Goal: Task Accomplishment & Management: Complete application form

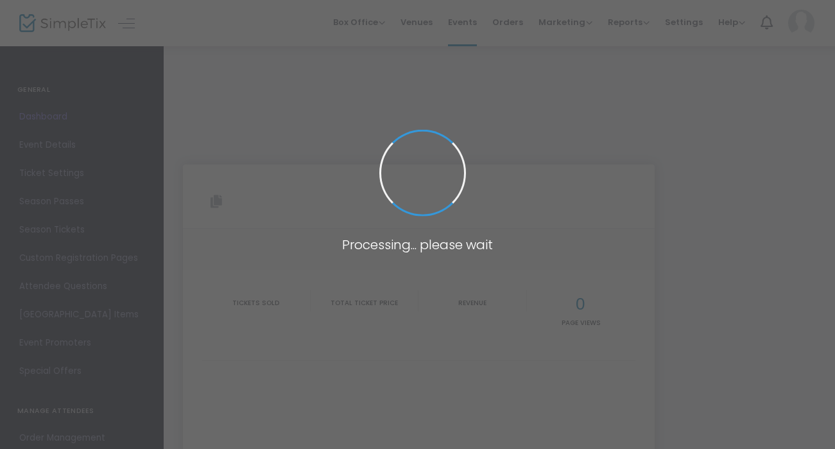
type input "[URL][DOMAIN_NAME]"
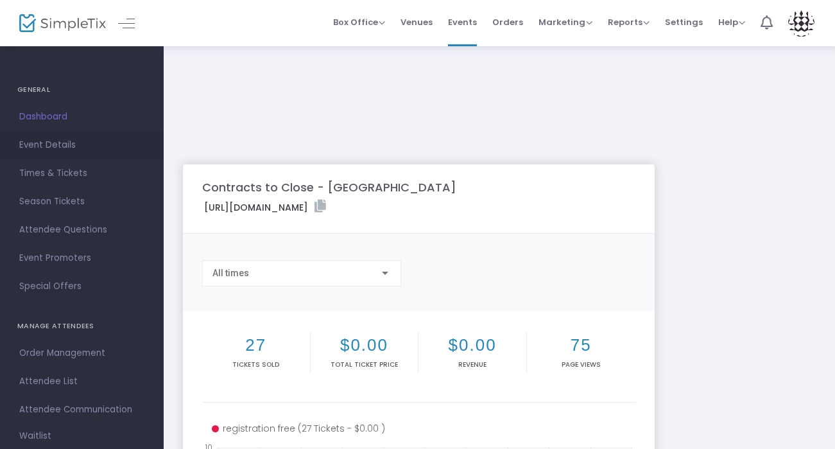
click at [67, 151] on span "Event Details" at bounding box center [81, 145] width 125 height 17
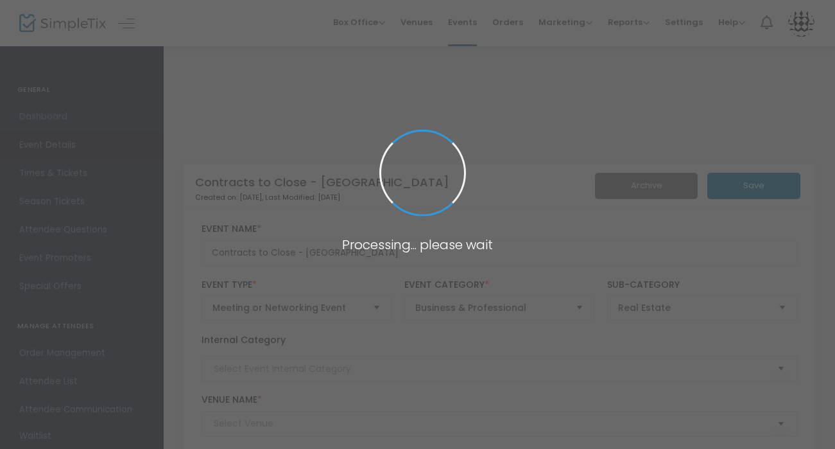
type input "Meritage Homes"
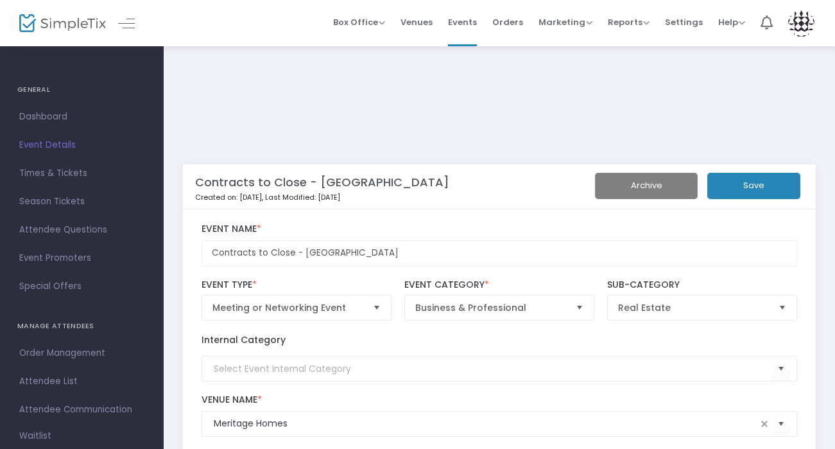
click at [359, 411] on kendo-combobox "Meritage Homes" at bounding box center [500, 424] width 596 height 26
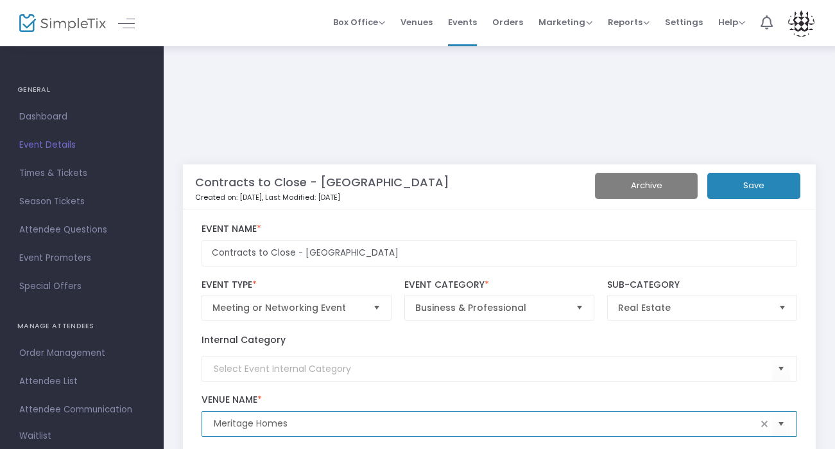
click at [354, 417] on input "Meritage Homes" at bounding box center [486, 423] width 544 height 13
click at [766, 418] on span at bounding box center [764, 423] width 10 height 10
click at [780, 413] on span "Select" at bounding box center [781, 423] width 21 height 21
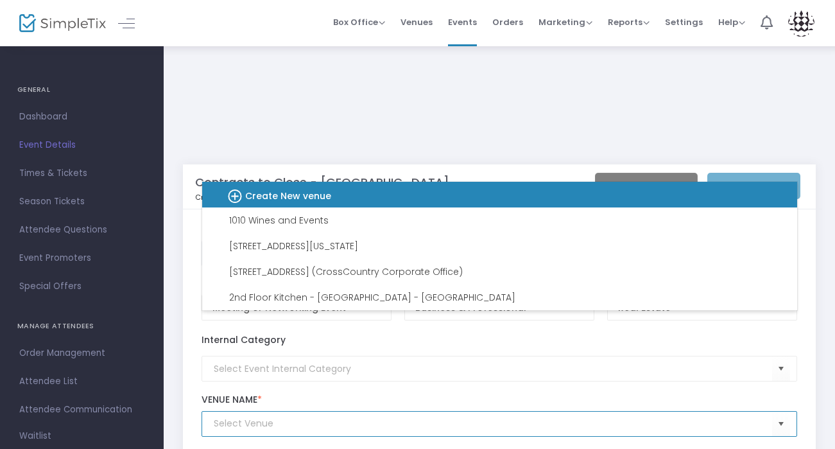
drag, startPoint x: 501, startPoint y: 207, endPoint x: 507, endPoint y: 191, distance: 16.7
click at [507, 191] on div "Create New venue" at bounding box center [493, 195] width 574 height 26
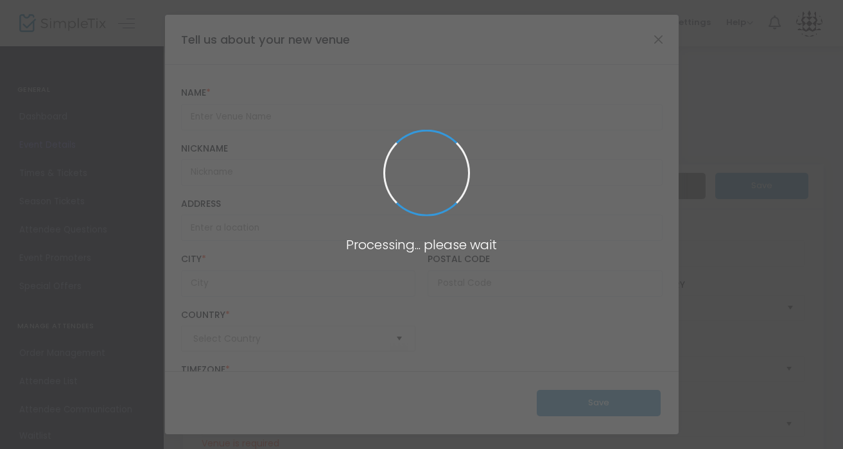
type input "[GEOGRAPHIC_DATA]"
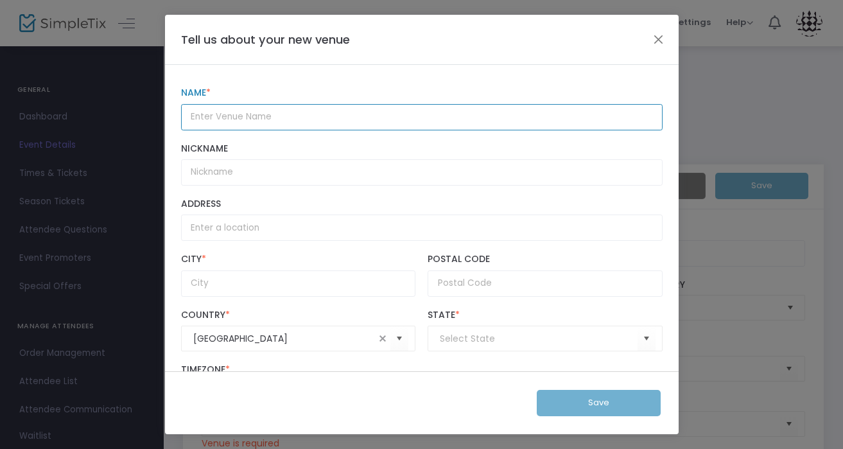
click at [334, 120] on input "Name *" at bounding box center [421, 117] width 481 height 26
paste input "[STREET_ADDRESS][US_STATE]"
type input "Meritage Homes - [STREET_ADDRESS][US_STATE]"
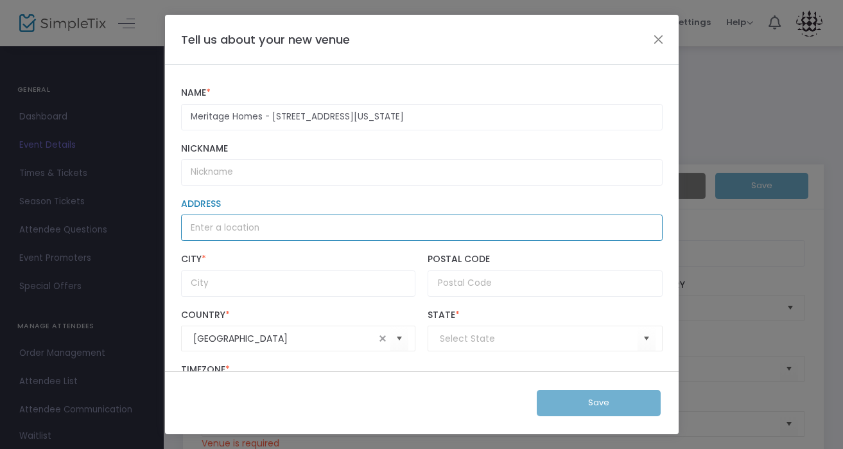
click at [207, 231] on input "Address" at bounding box center [421, 227] width 481 height 26
paste input "[STREET_ADDRESS][US_STATE]"
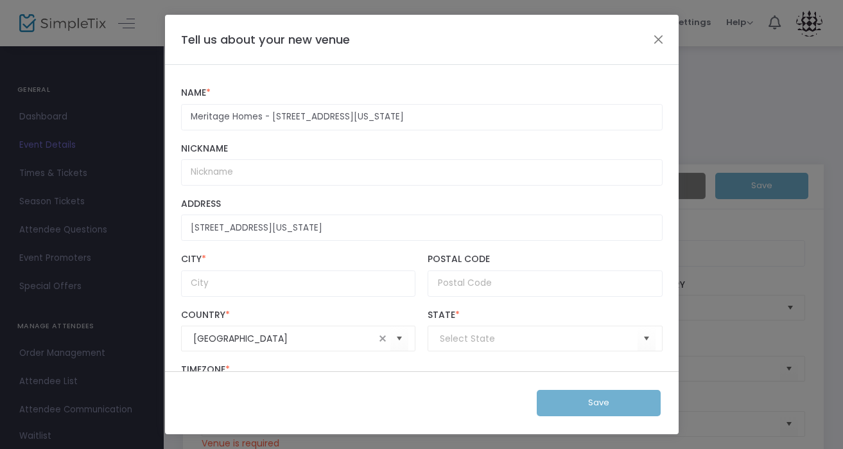
type input "[STREET_ADDRESS]"
type input "Pearland"
type input "77581"
type input "(UTC-06:00) Central Time ([GEOGRAPHIC_DATA] & [GEOGRAPHIC_DATA])"
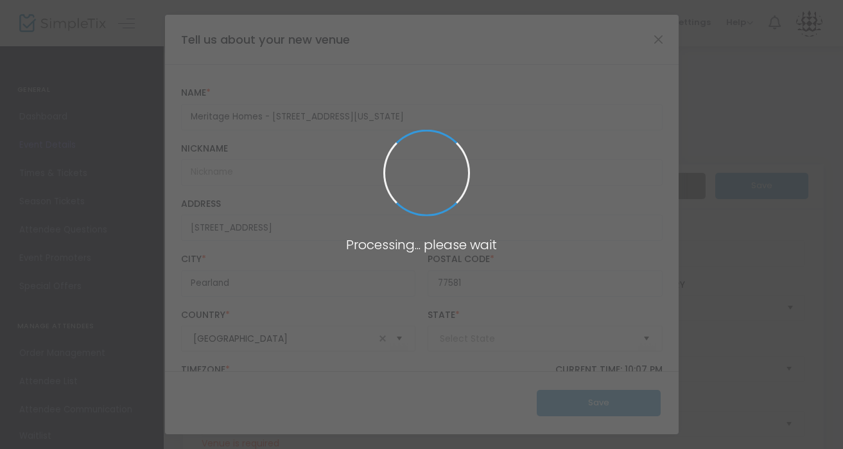
type input "[US_STATE]"
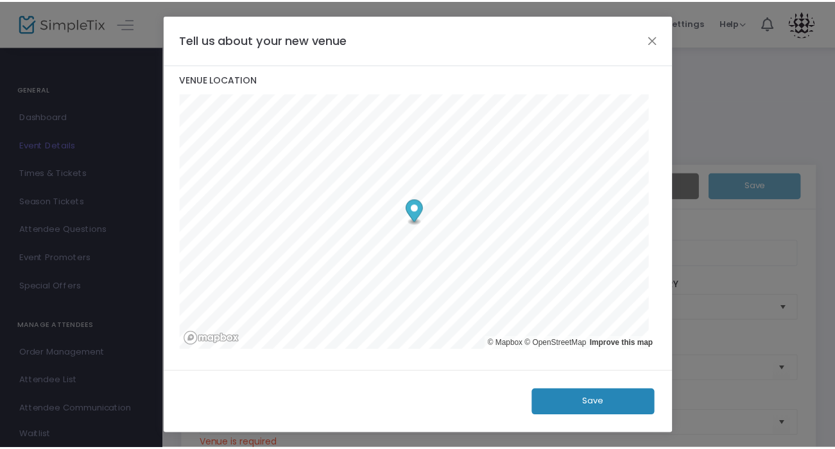
scroll to position [361, 0]
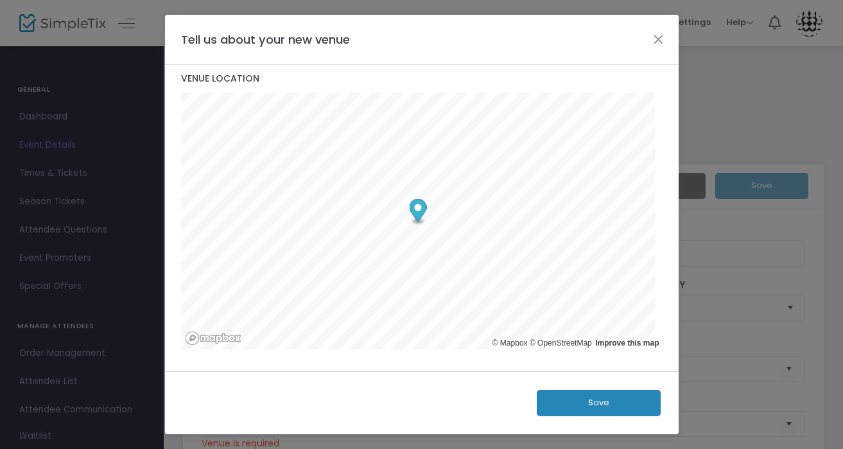
click at [550, 404] on button "Save" at bounding box center [599, 403] width 124 height 26
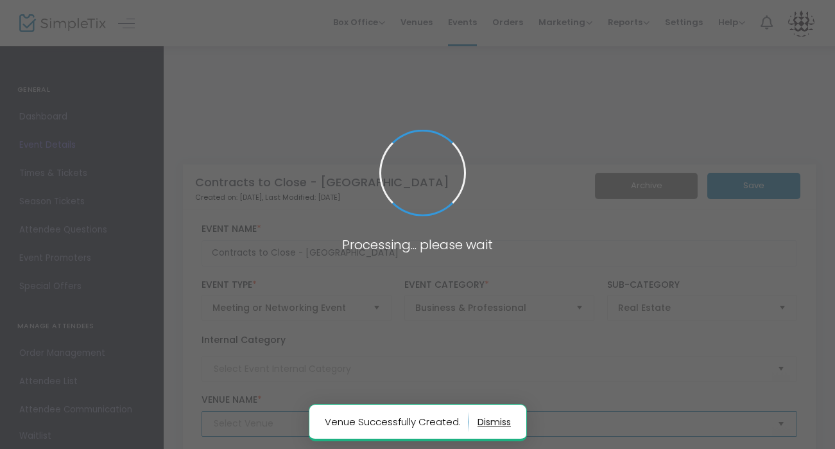
type input "Meritage Homes - [STREET_ADDRESS][US_STATE]"
